Goal: Navigation & Orientation: Find specific page/section

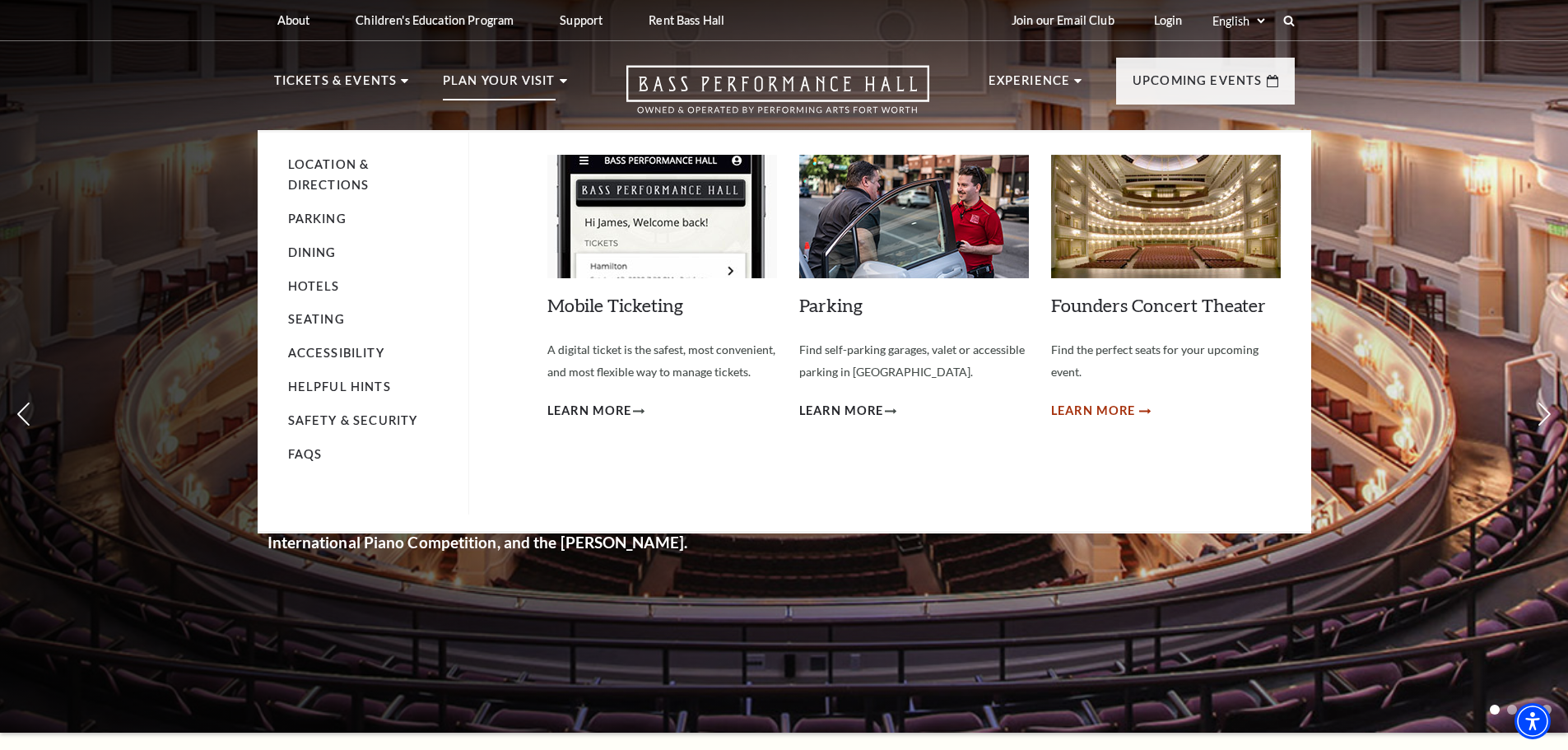
click at [1133, 412] on span "Learn More" at bounding box center [1093, 412] width 85 height 20
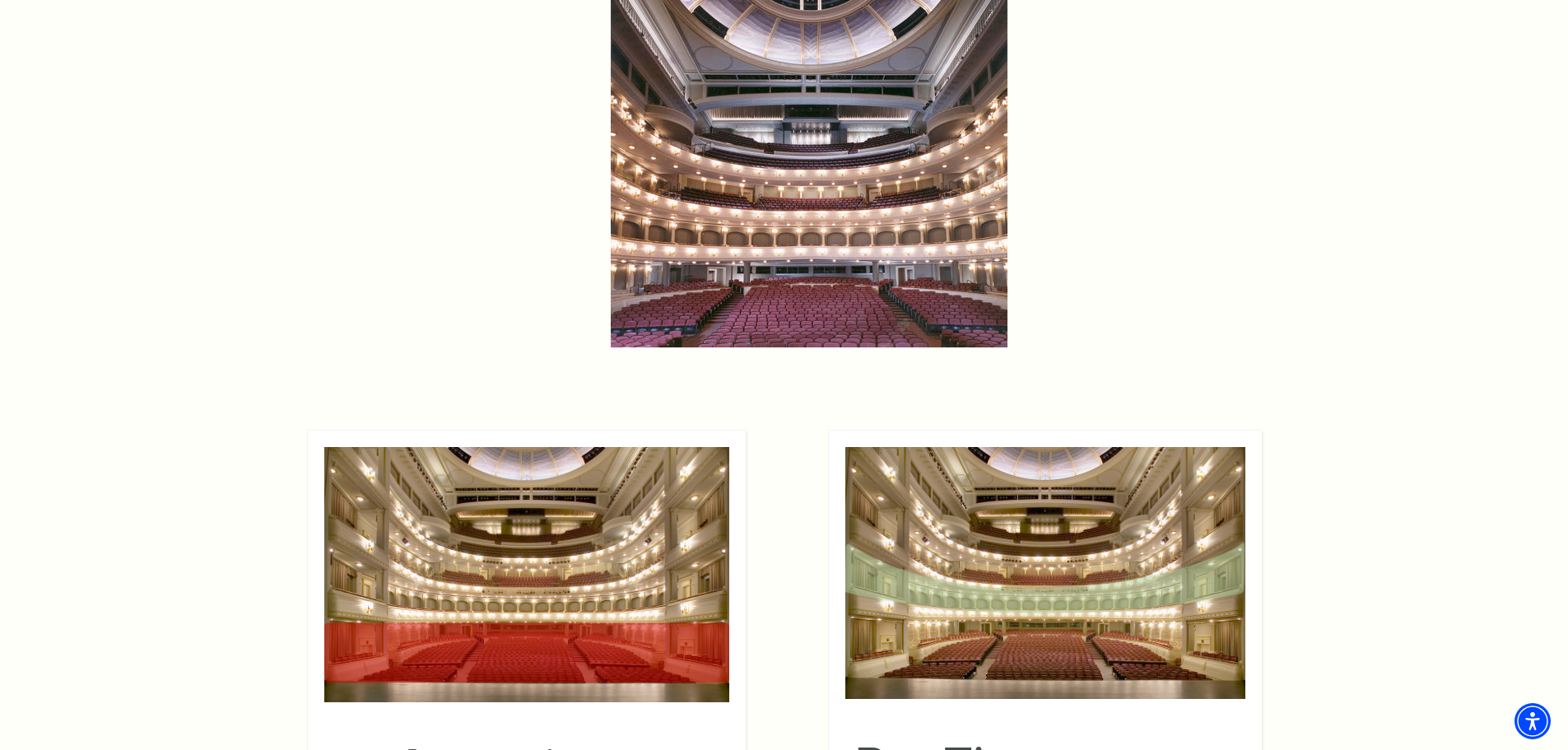
scroll to position [1318, 0]
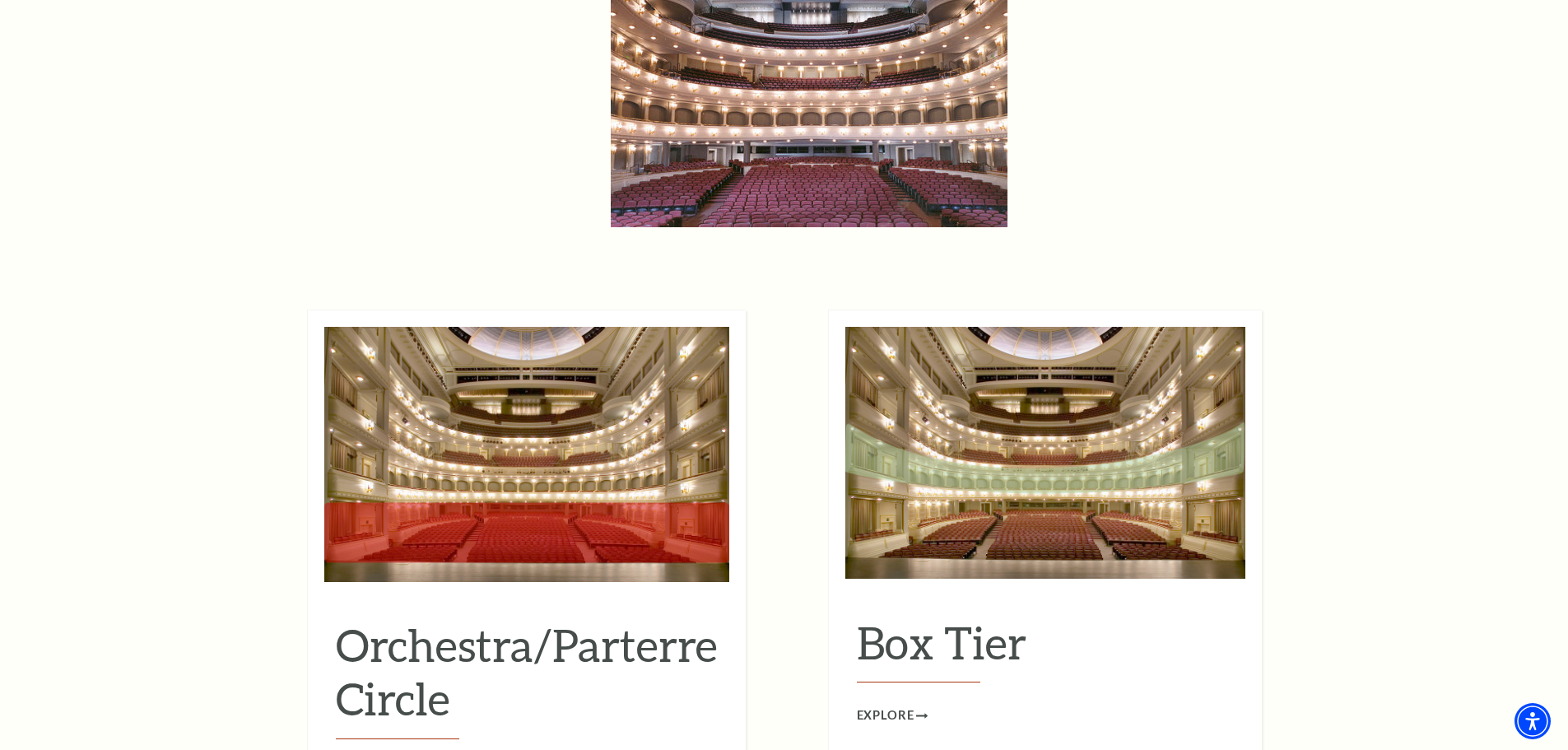
click at [662, 619] on h2 "Orchestra/Parterre Circle" at bounding box center [527, 679] width 382 height 121
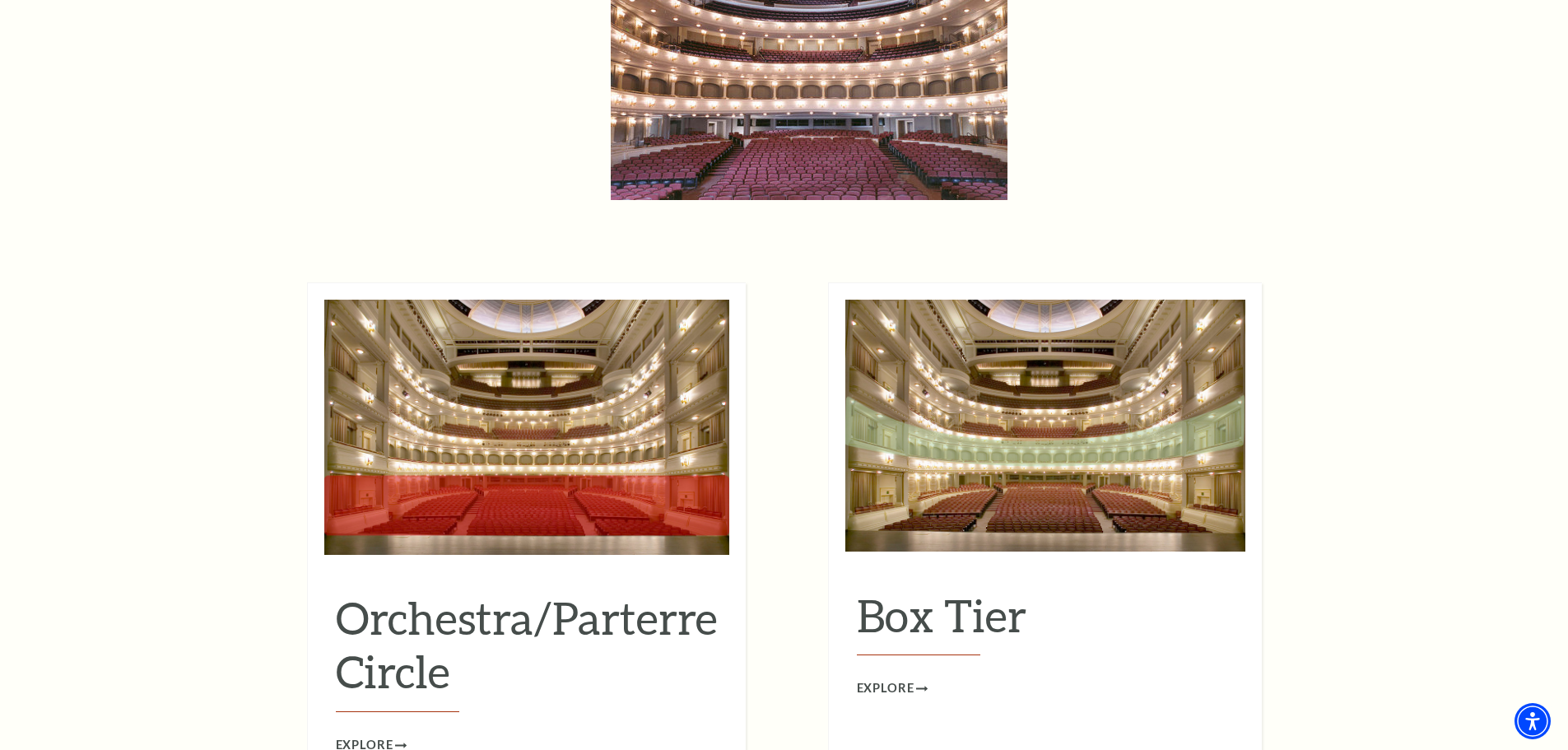
scroll to position [1482, 0]
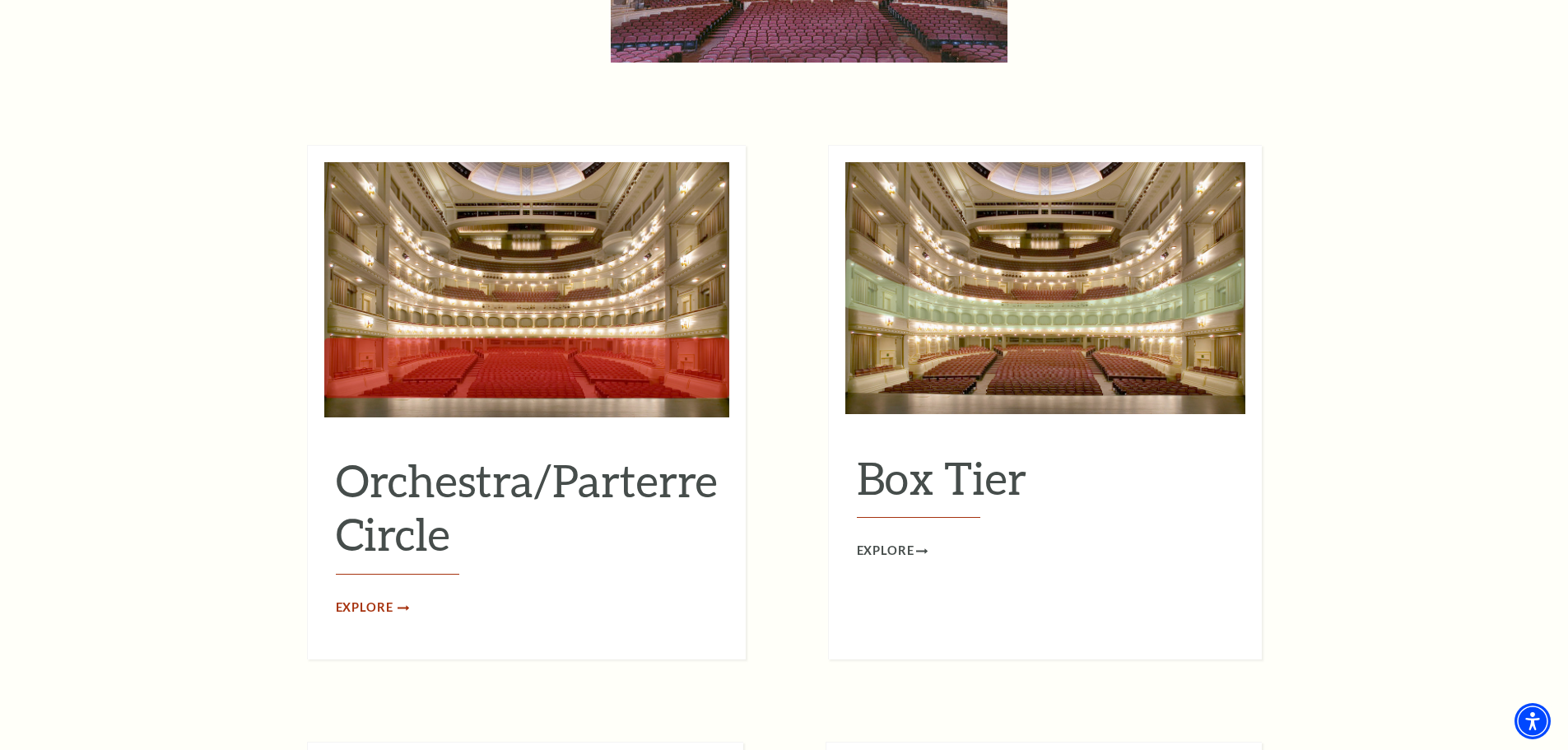
click at [378, 598] on span "Explore" at bounding box center [365, 608] width 58 height 20
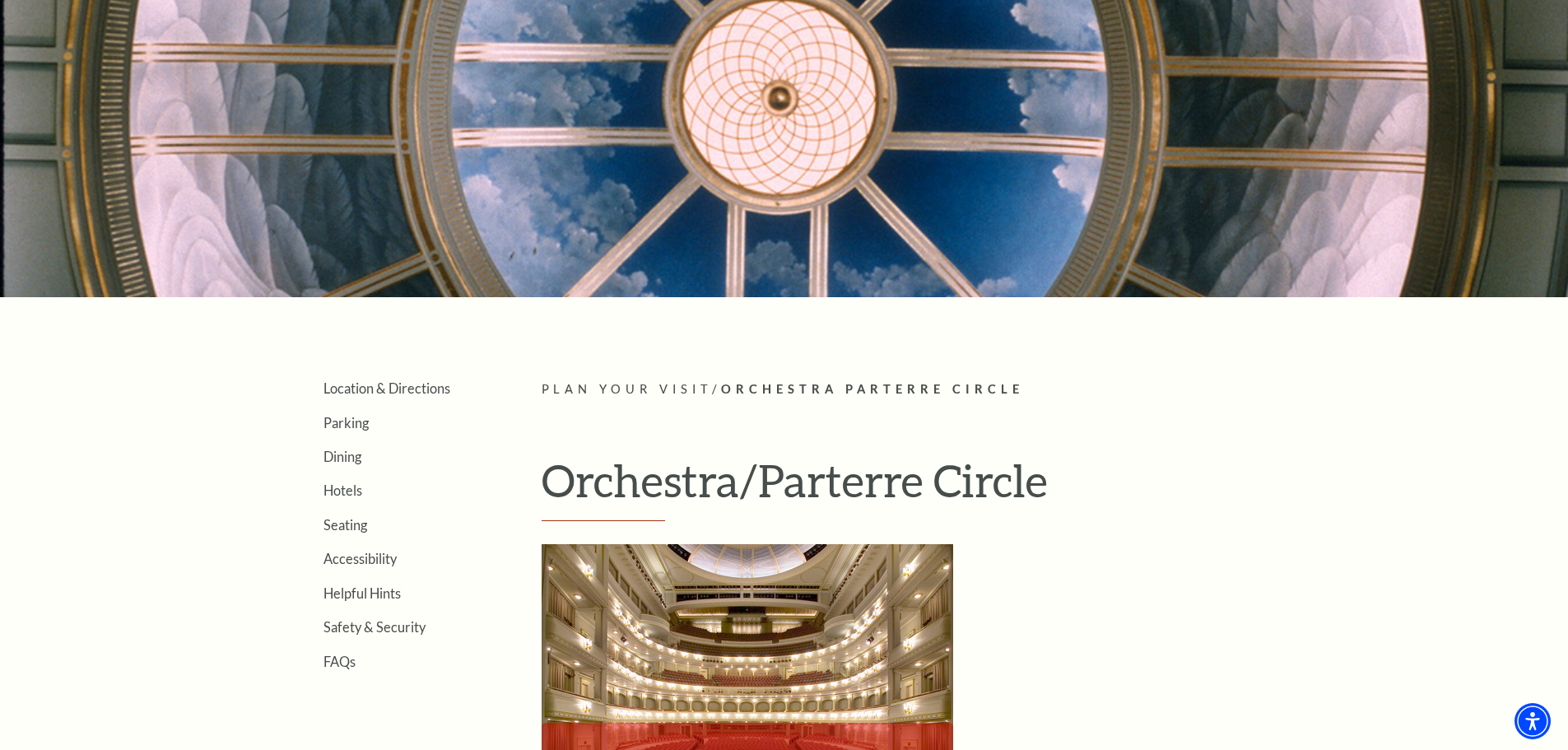
scroll to position [412, 0]
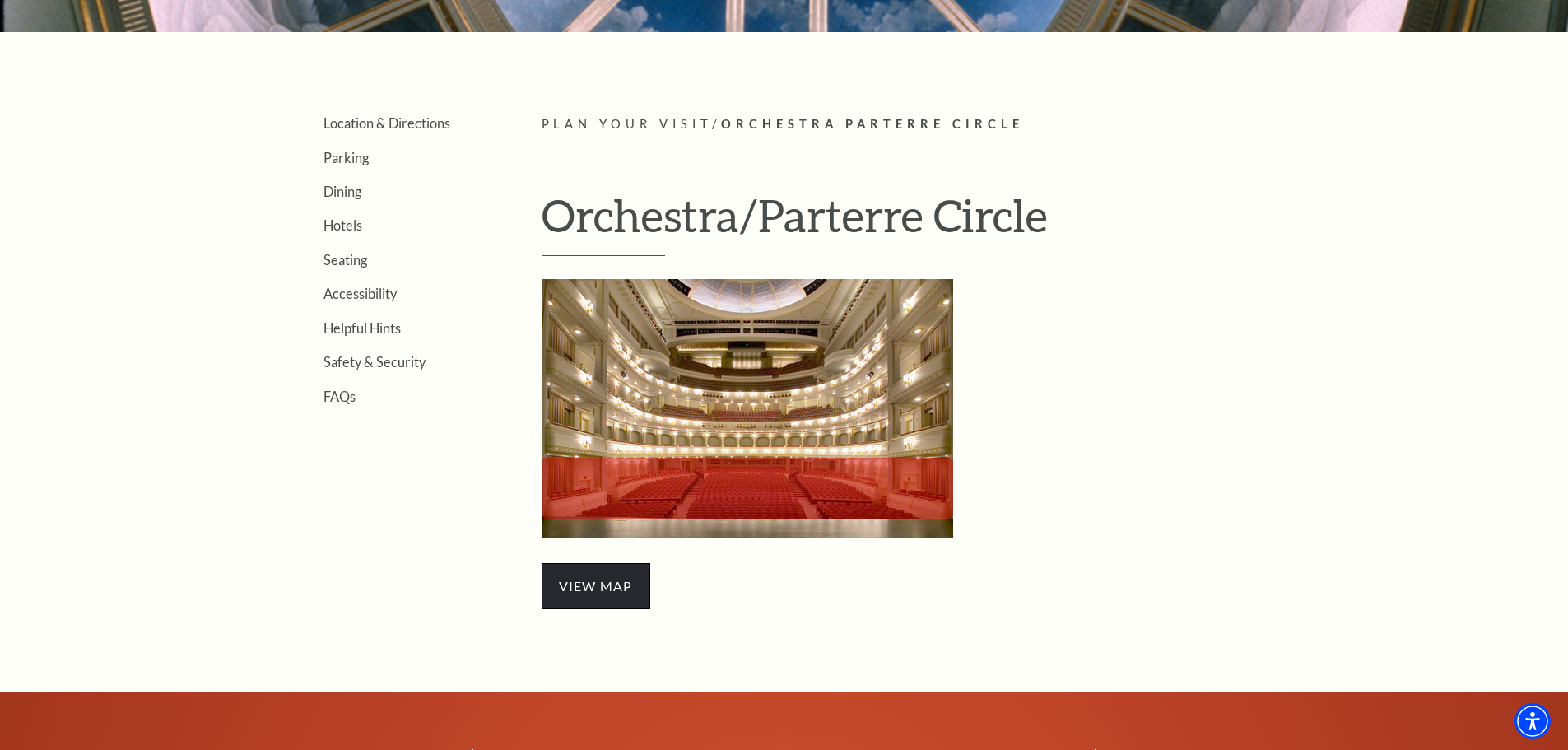
click at [558, 579] on span "view map" at bounding box center [595, 586] width 109 height 46
